Goal: Task Accomplishment & Management: Manage account settings

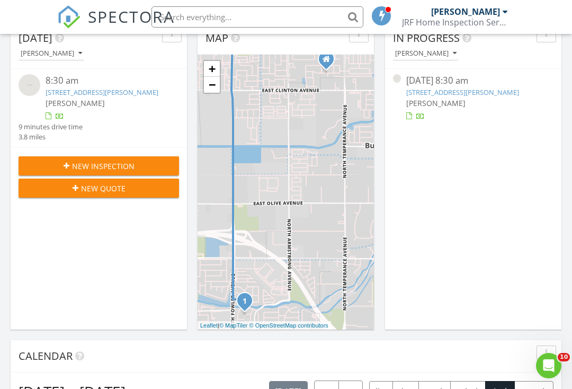
scroll to position [131, 0]
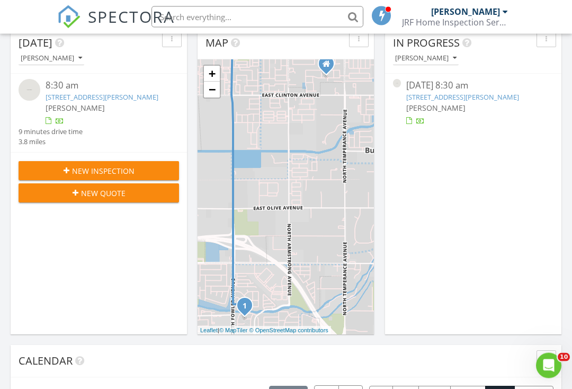
click at [52, 104] on span "[PERSON_NAME]" at bounding box center [75, 108] width 59 height 10
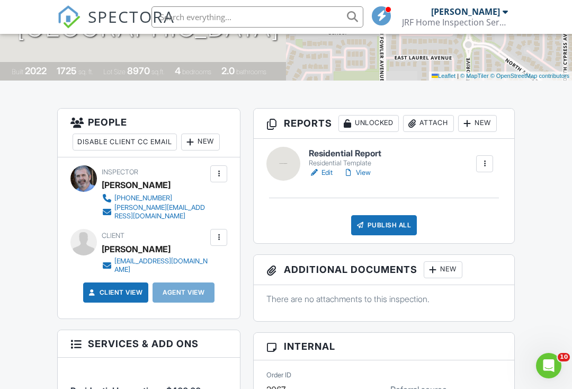
click at [205, 140] on div "New" at bounding box center [200, 141] width 39 height 17
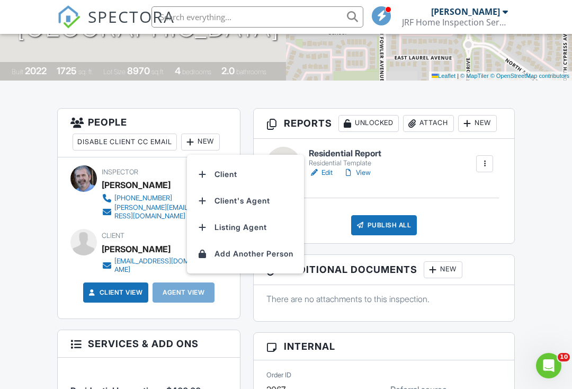
click at [220, 201] on li "Client's Agent" at bounding box center [245, 200] width 104 height 26
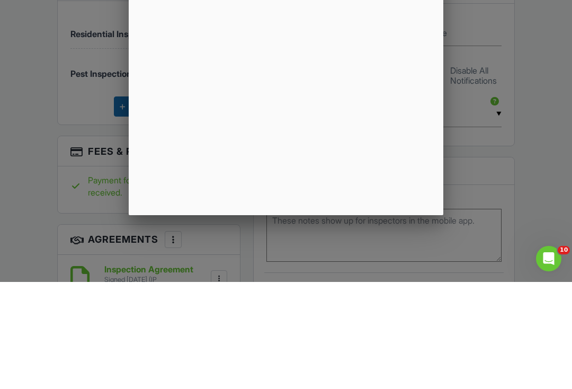
scroll to position [570, 0]
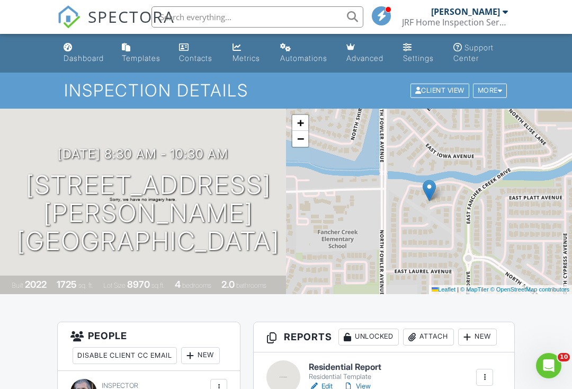
click at [44, 136] on div "08/27/2025 8:30 am - 10:30 am 6092 E Platt Ave Fresno, CA 93727 Built 2022 1725…" at bounding box center [143, 201] width 286 height 185
click at [26, 159] on div "08/27/2025 8:30 am - 10:30 am 6092 E Platt Ave Fresno, CA 93727 Built 2022 1725…" at bounding box center [143, 201] width 286 height 185
click at [85, 131] on div "08/27/2025 8:30 am - 10:30 am 6092 E Platt Ave Fresno, CA 93727 Built 2022 1725…" at bounding box center [143, 201] width 286 height 185
click at [82, 137] on div "08/27/2025 8:30 am - 10:30 am 6092 E Platt Ave Fresno, CA 93727 Built 2022 1725…" at bounding box center [143, 201] width 286 height 185
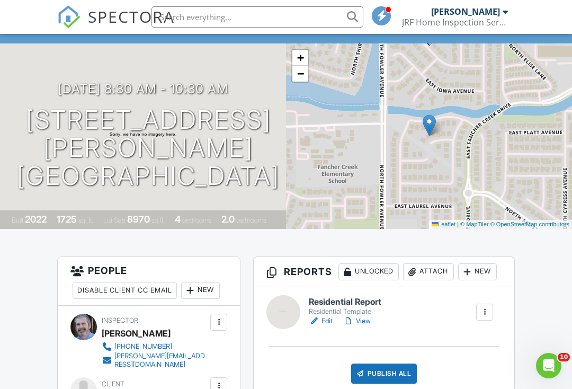
scroll to position [190, 0]
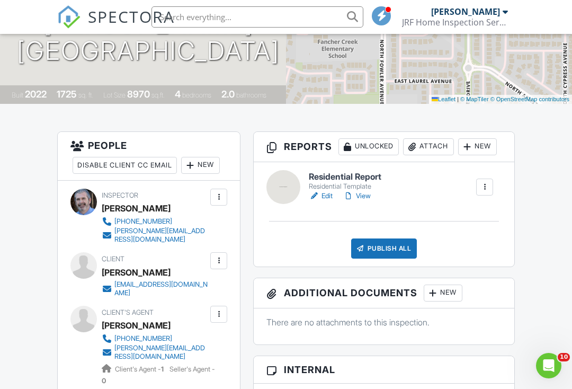
click at [326, 195] on link "Edit" at bounding box center [321, 196] width 24 height 11
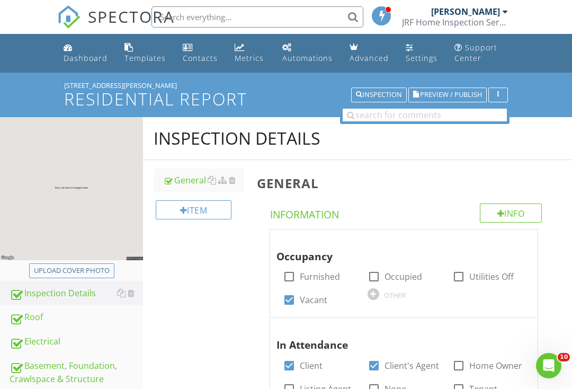
click at [56, 267] on div "Upload cover photo" at bounding box center [72, 270] width 76 height 11
type input "C:\fakepath\IMG_9887.jpeg"
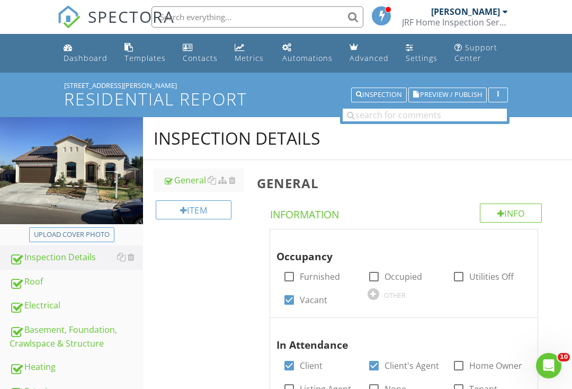
click at [78, 58] on div "Dashboard" at bounding box center [86, 58] width 44 height 10
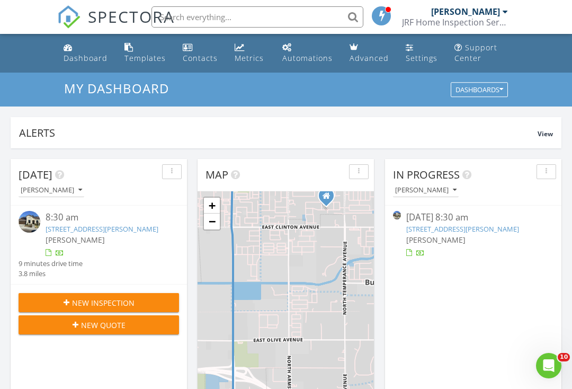
click at [491, 234] on div "[PERSON_NAME]" at bounding box center [473, 239] width 134 height 11
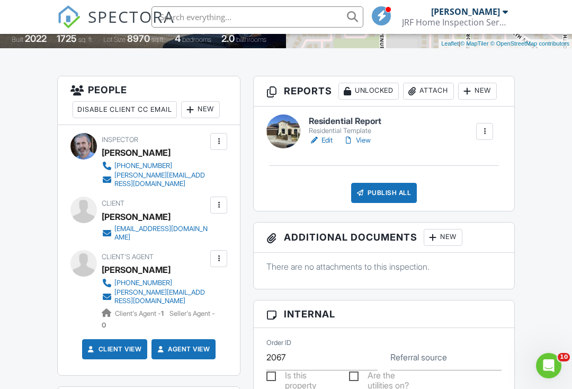
click at [369, 141] on link "View" at bounding box center [357, 140] width 28 height 11
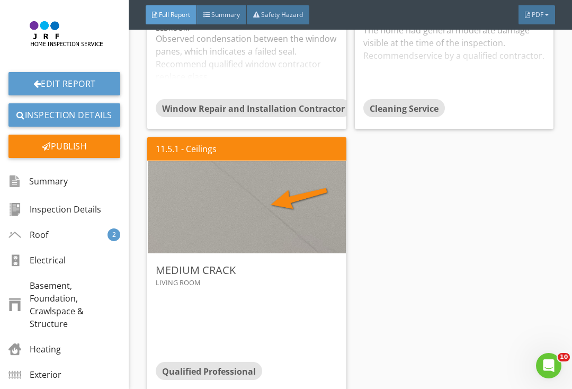
scroll to position [2889, 0]
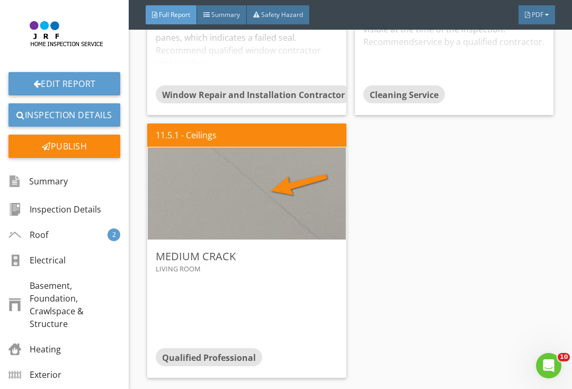
click at [0, 0] on div "Edit" at bounding box center [0, 0] width 0 height 0
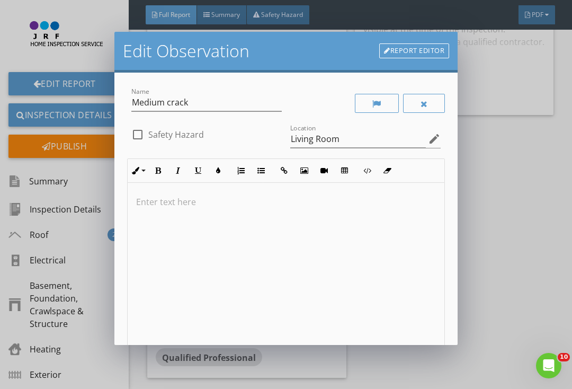
click at [164, 203] on p at bounding box center [286, 201] width 300 height 13
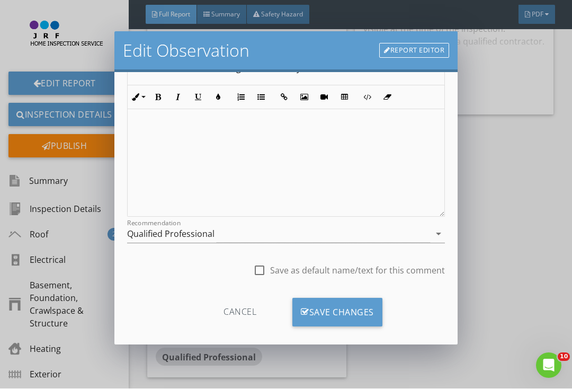
scroll to position [132, 0]
click at [377, 314] on div "Save Changes" at bounding box center [337, 313] width 90 height 29
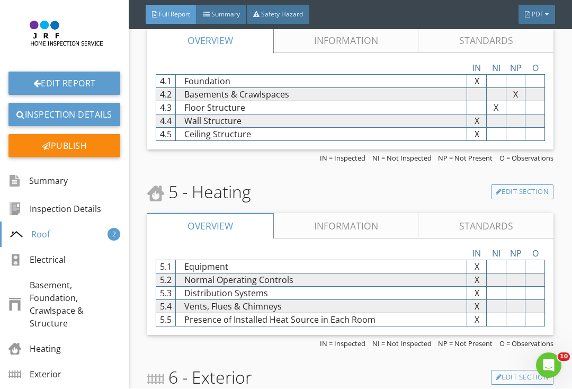
scroll to position [1286, 0]
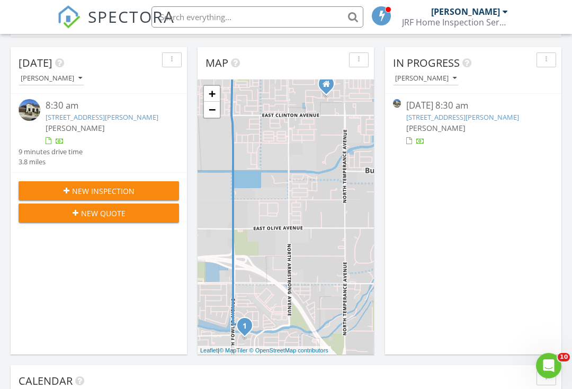
scroll to position [125, 0]
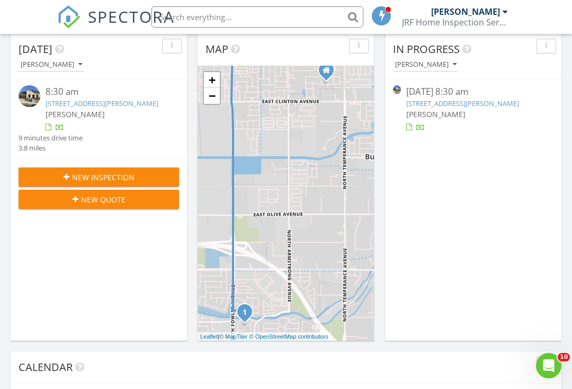
click at [494, 100] on link "[STREET_ADDRESS][PERSON_NAME]" at bounding box center [462, 103] width 113 height 10
